Goal: Task Accomplishment & Management: Use online tool/utility

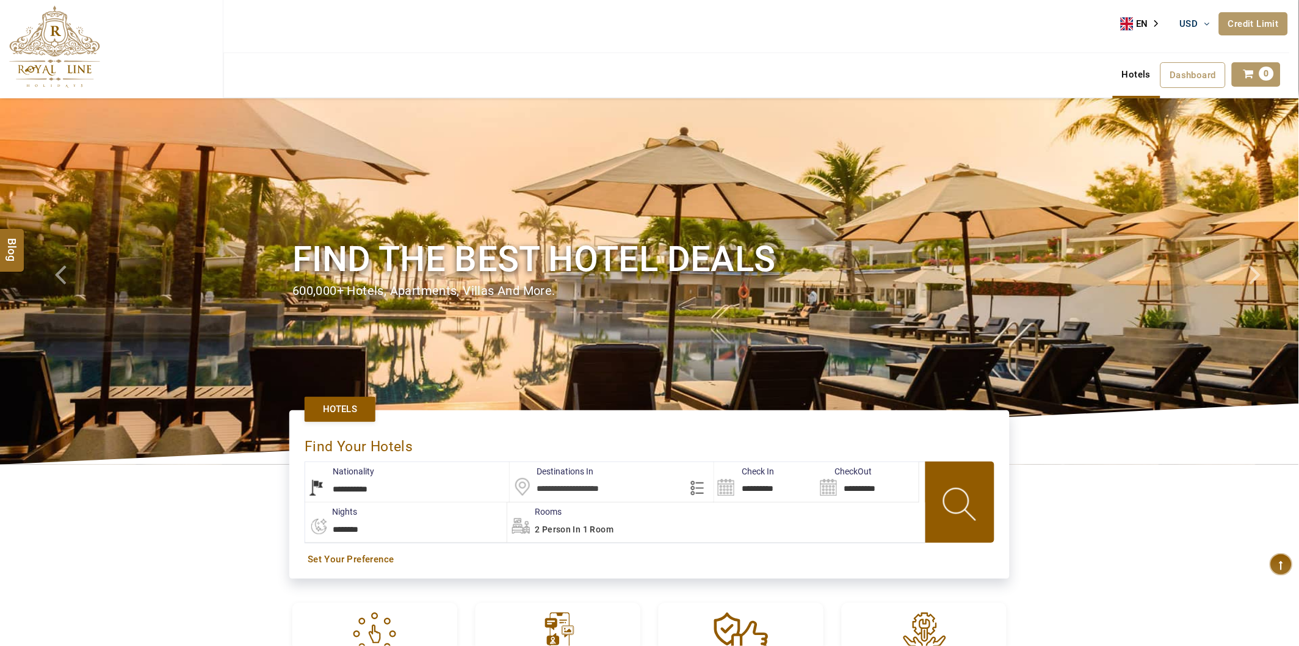
type input "**********"
click at [1255, 23] on link "Credit Limit" at bounding box center [1253, 23] width 69 height 23
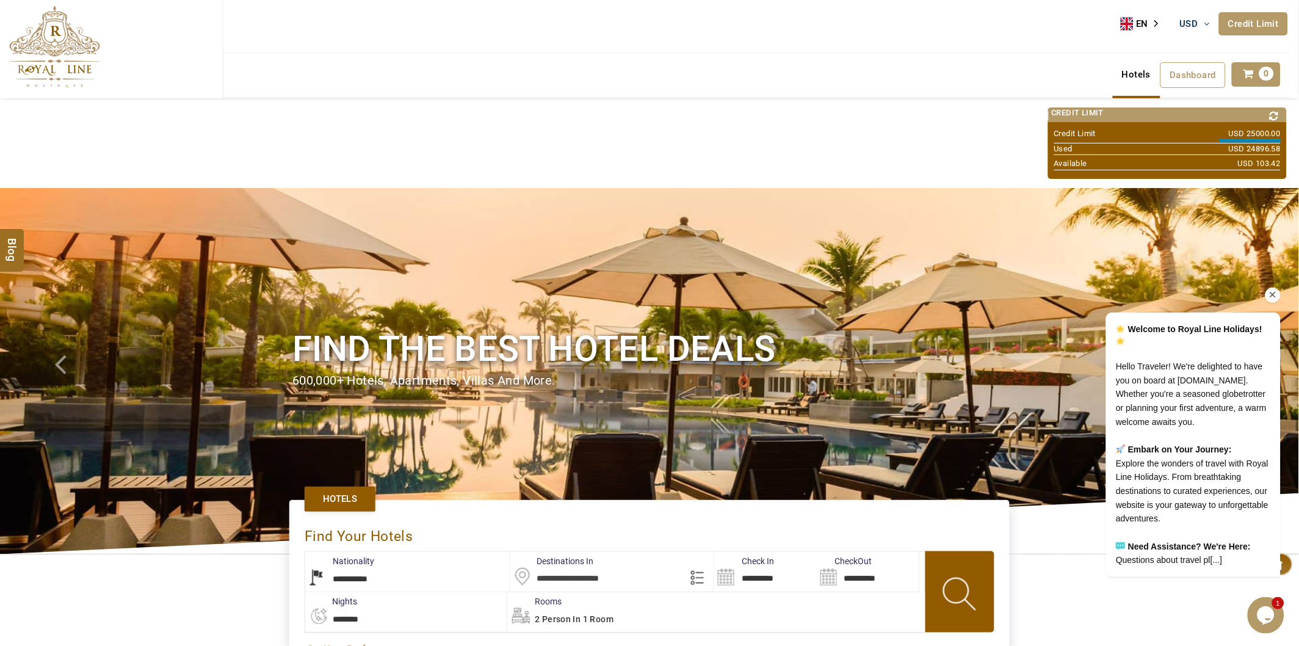
click at [1263, 287] on div at bounding box center [1176, 294] width 207 height 15
click at [1270, 289] on icon "Chat attention grabber" at bounding box center [1272, 294] width 11 height 11
